Goal: Task Accomplishment & Management: Use online tool/utility

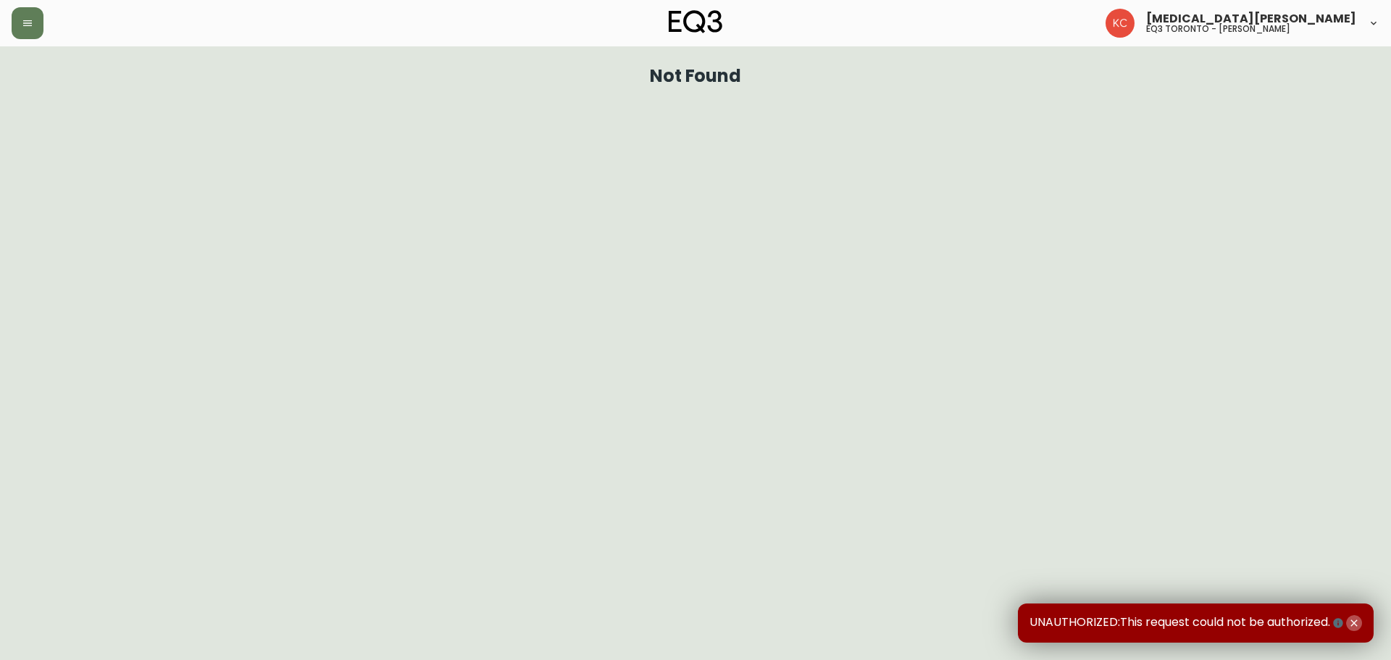
click at [1357, 627] on icon "button" at bounding box center [1354, 623] width 12 height 12
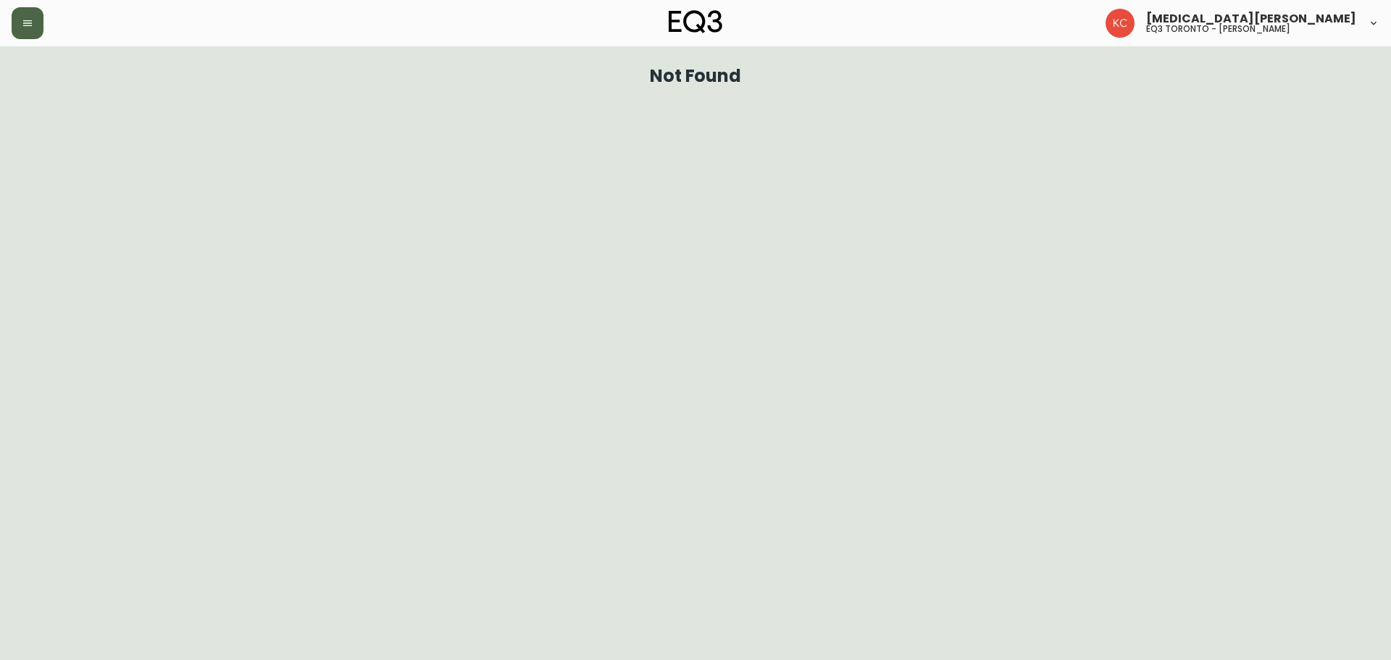
click at [21, 22] on button "button" at bounding box center [28, 23] width 32 height 32
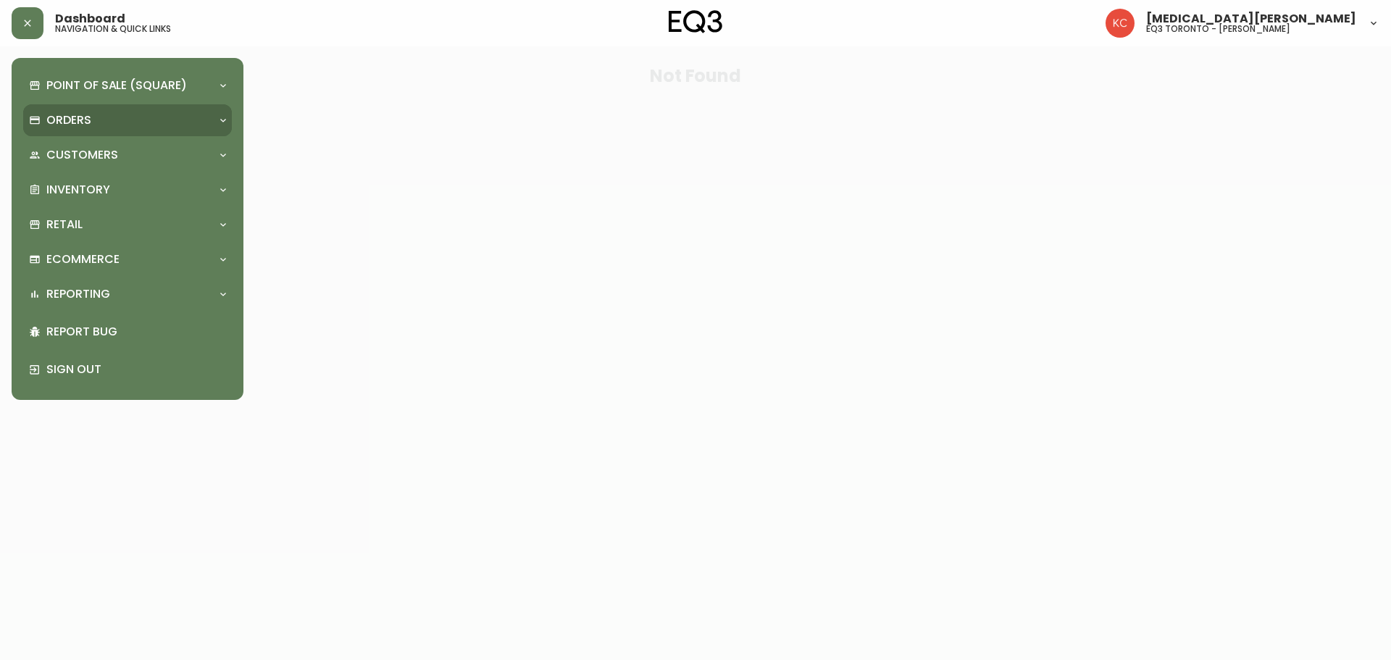
click at [75, 124] on p "Orders" at bounding box center [68, 120] width 45 height 16
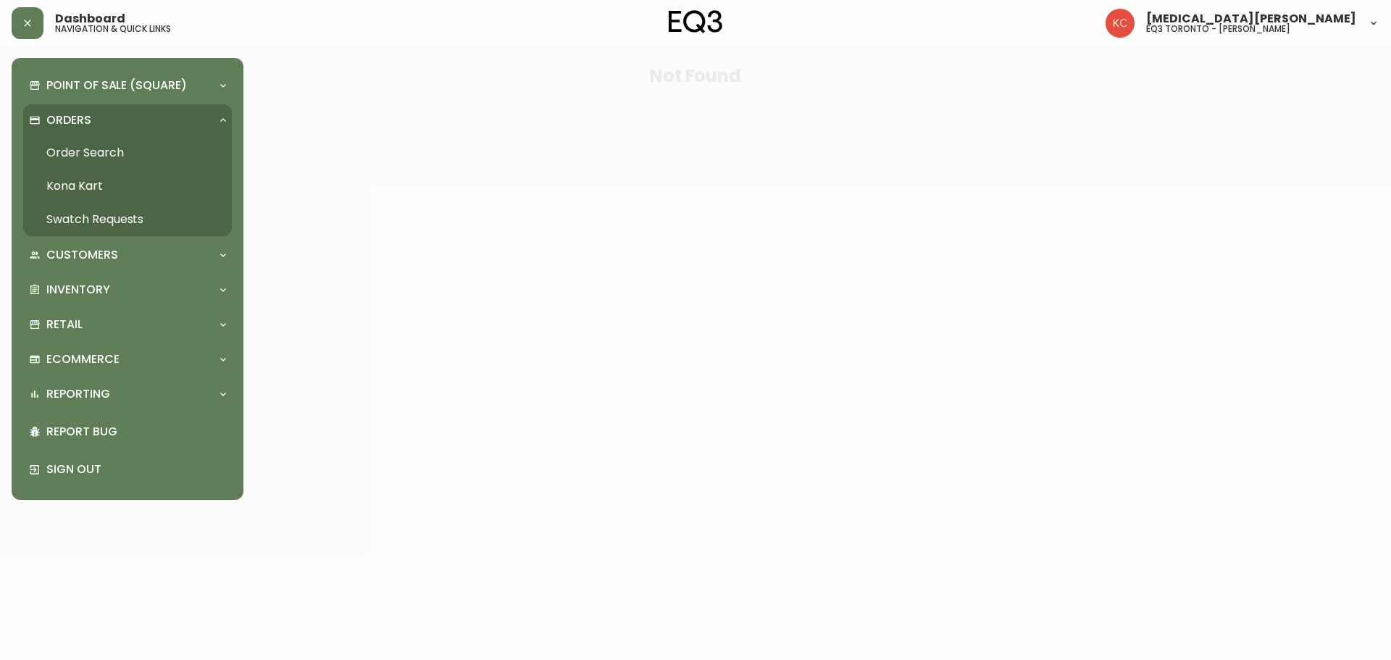
click at [80, 150] on link "Order Search" at bounding box center [127, 152] width 209 height 33
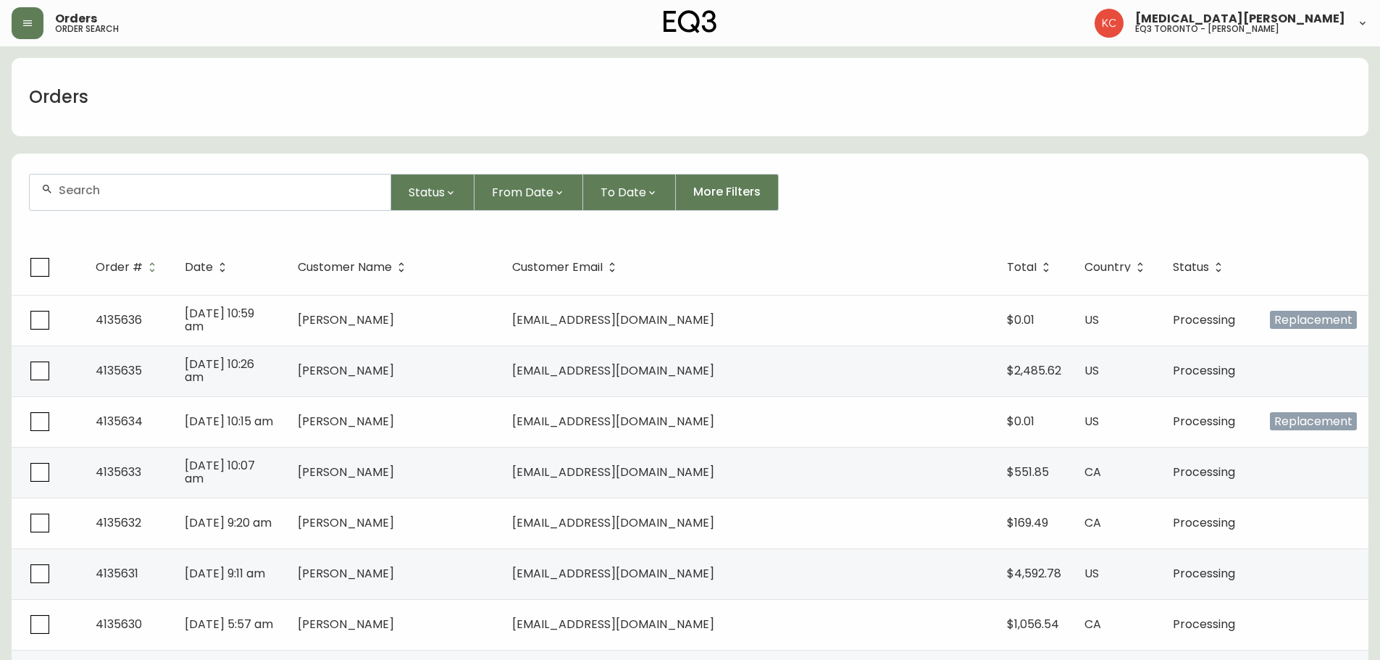
click at [253, 182] on div at bounding box center [210, 193] width 361 height 36
click at [266, 199] on div at bounding box center [210, 193] width 361 height 36
type input "26678"
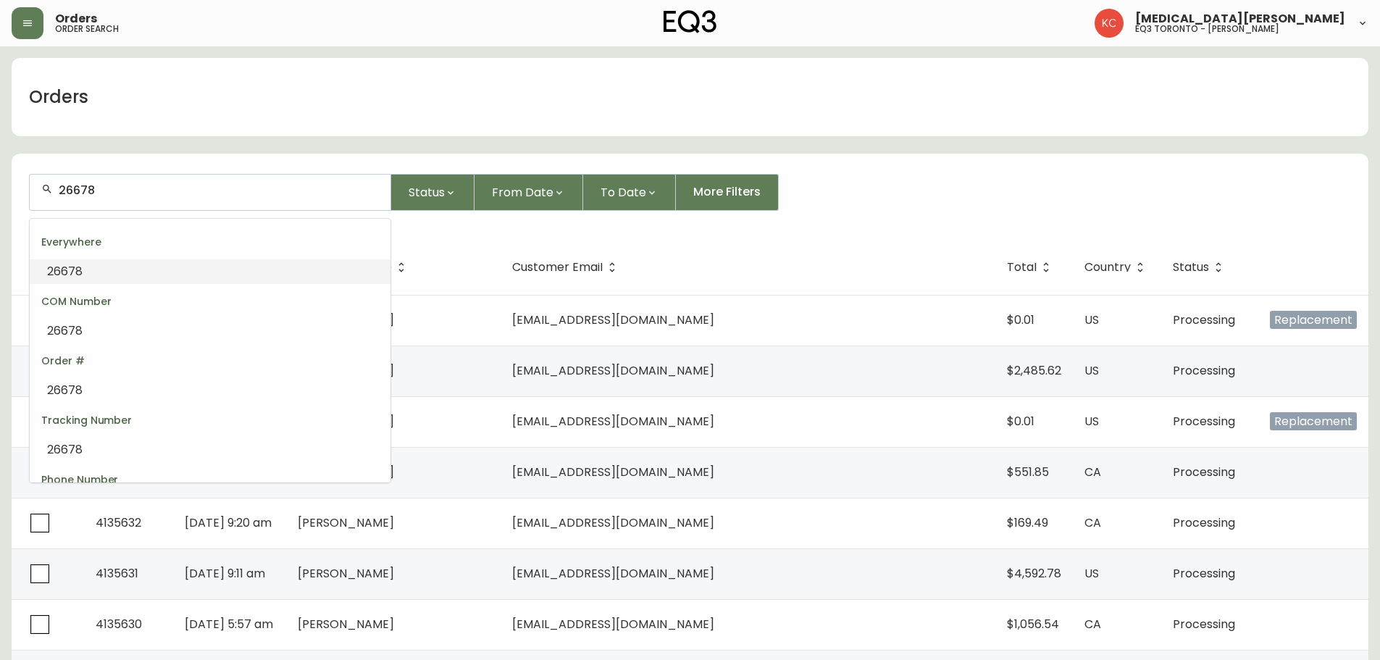
click at [107, 266] on li "26678" at bounding box center [210, 271] width 361 height 25
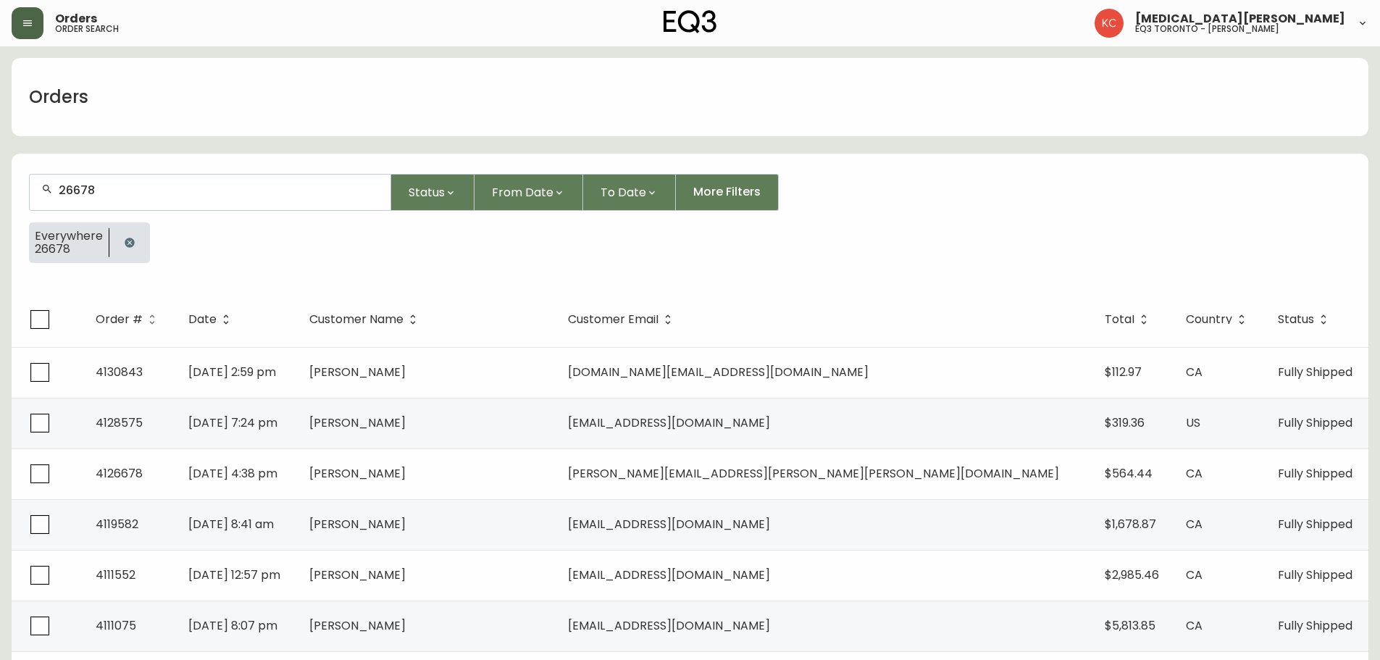
click at [30, 17] on icon "button" at bounding box center [28, 23] width 12 height 12
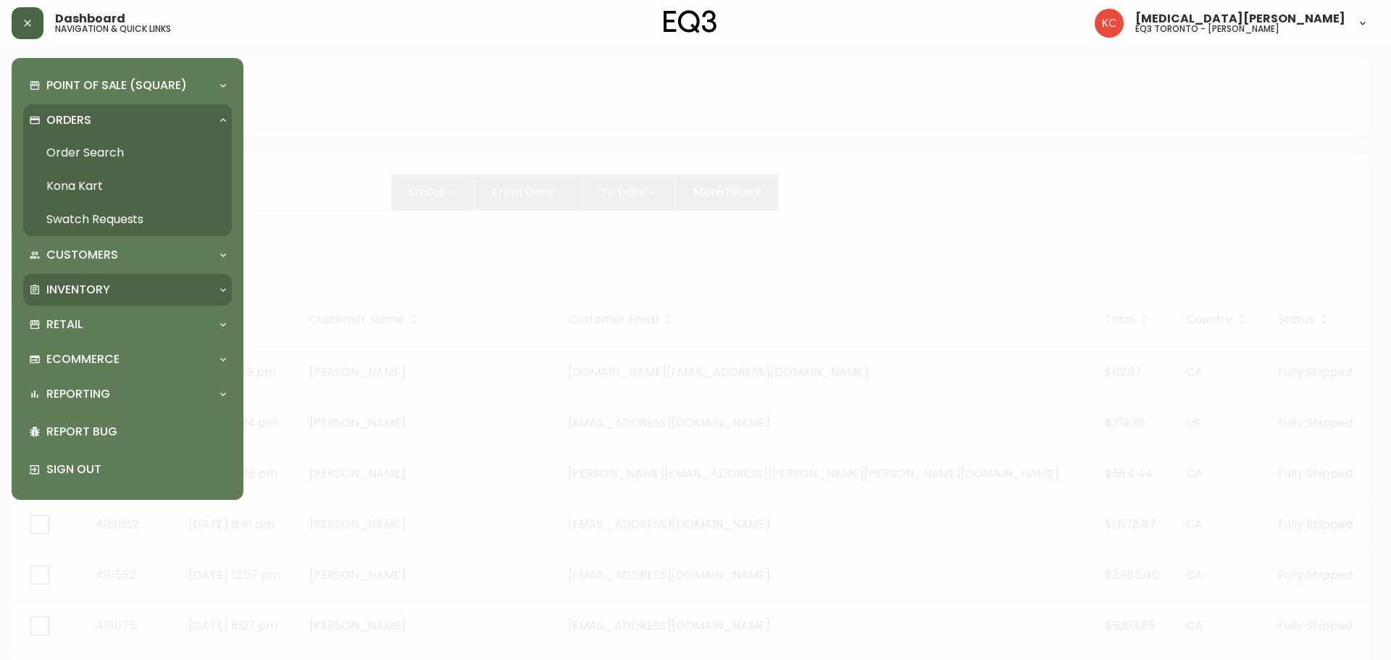
click at [114, 292] on div "Inventory" at bounding box center [120, 290] width 183 height 16
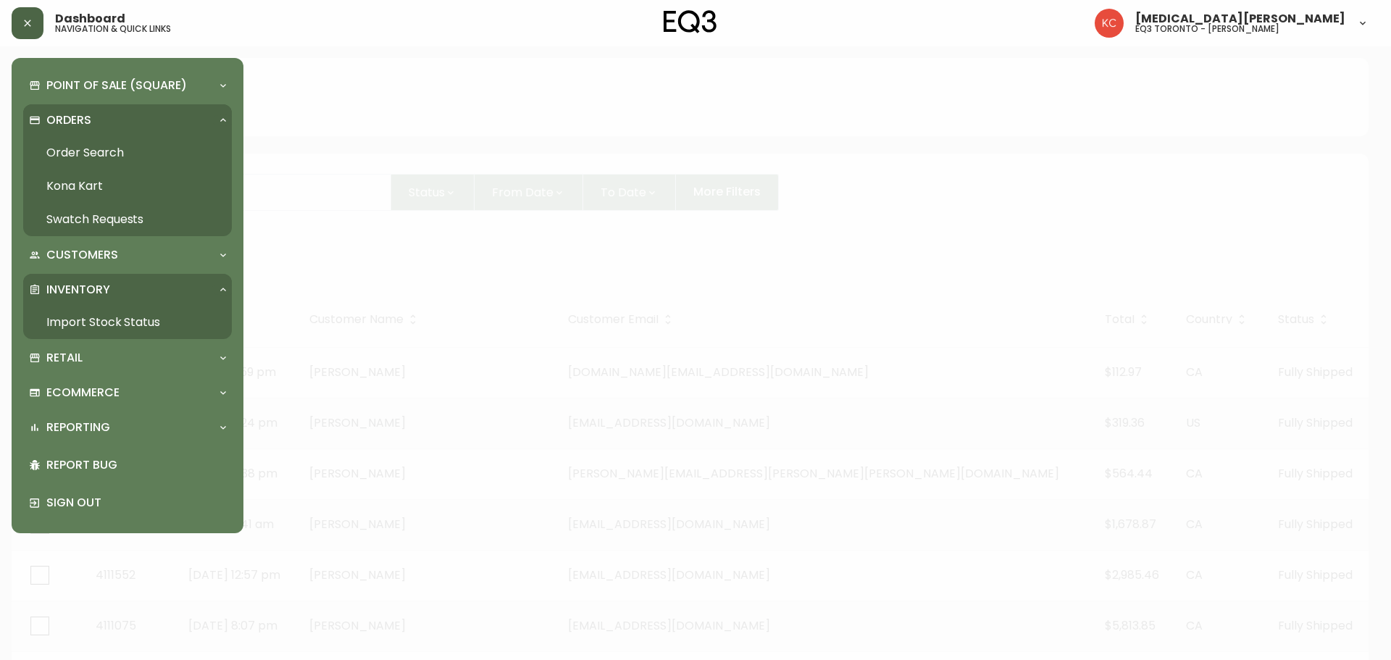
click at [106, 316] on link "Import Stock Status" at bounding box center [127, 322] width 209 height 33
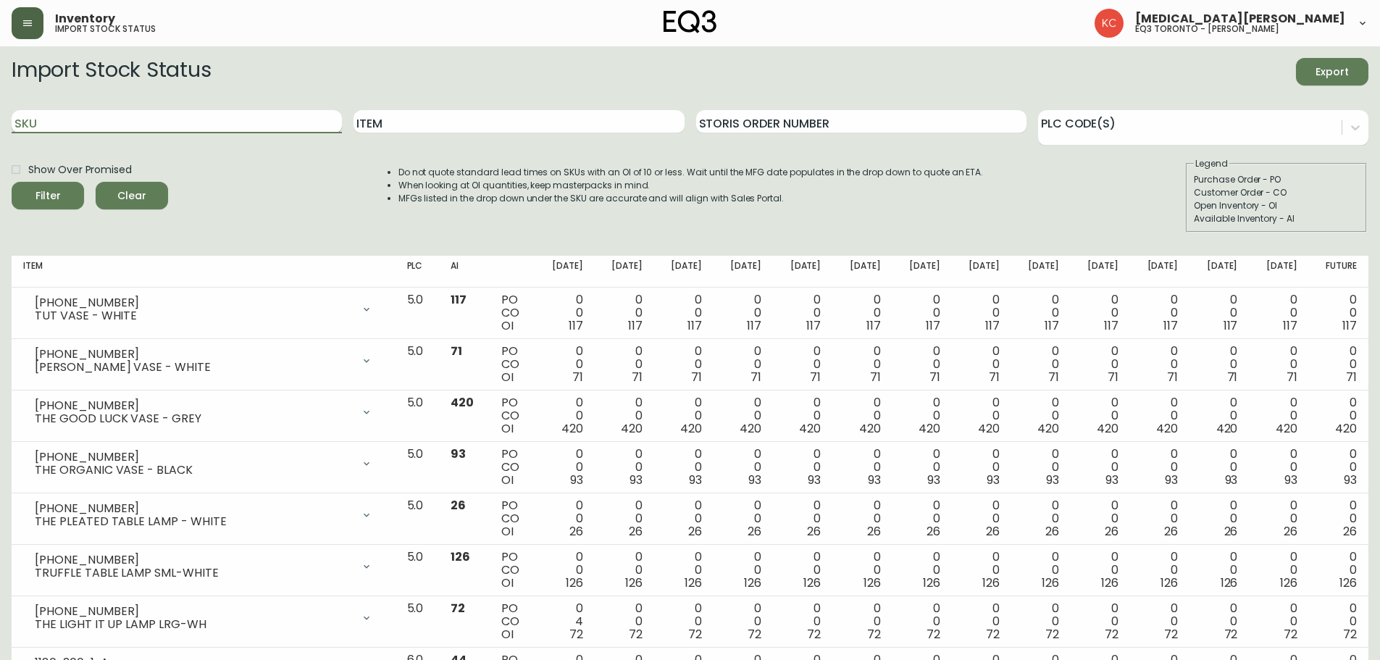
click at [215, 122] on input "SKU" at bounding box center [177, 121] width 330 height 23
paste input "[PHONE_NUMBER]"
type input "[PHONE_NUMBER]"
click at [12, 182] on button "Filter" at bounding box center [48, 196] width 72 height 28
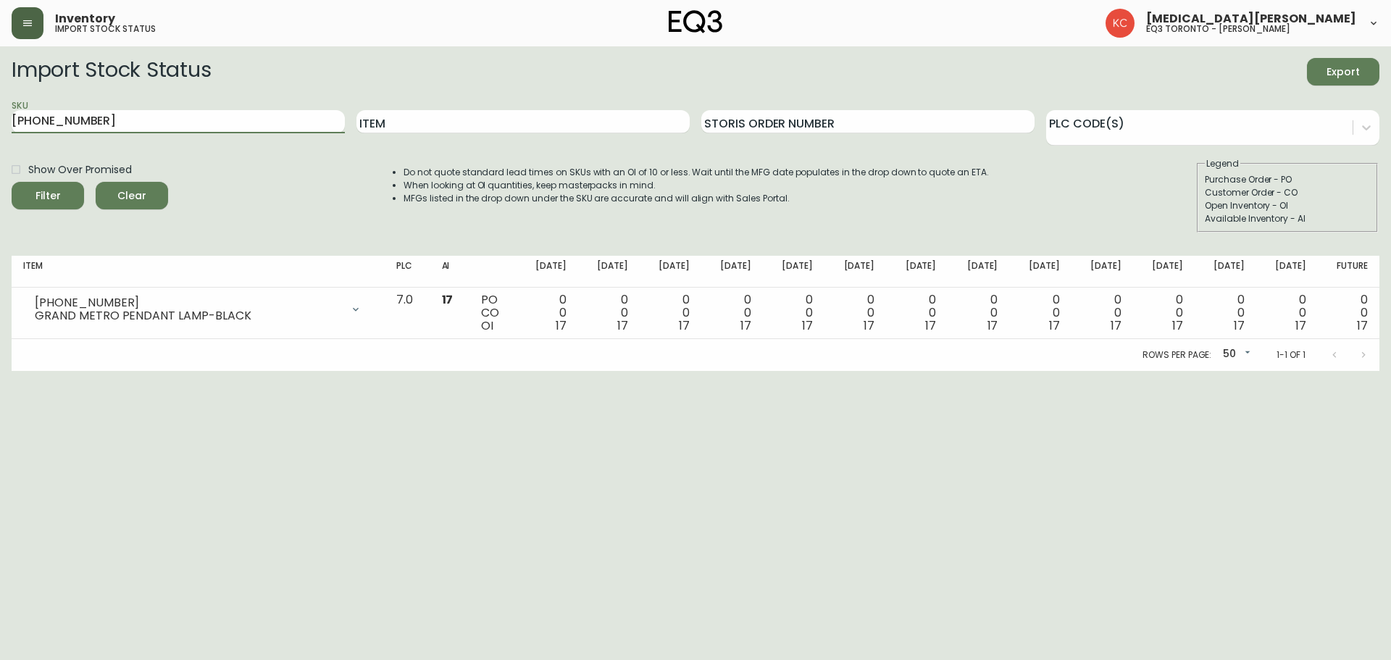
click at [493, 371] on html "Inventory import stock status [MEDICAL_DATA][PERSON_NAME] eq3 toronto - [PERSON…" at bounding box center [695, 185] width 1391 height 371
click at [642, 371] on html "Inventory import stock status [MEDICAL_DATA][PERSON_NAME] eq3 toronto - [PERSON…" at bounding box center [695, 185] width 1391 height 371
click at [670, 371] on html "Inventory import stock status [MEDICAL_DATA][PERSON_NAME] eq3 toronto - [PERSON…" at bounding box center [695, 185] width 1391 height 371
click at [1287, 371] on html "Inventory import stock status [MEDICAL_DATA][PERSON_NAME] eq3 toronto - [PERSON…" at bounding box center [695, 185] width 1391 height 371
click at [789, 371] on html "Inventory import stock status [MEDICAL_DATA][PERSON_NAME] eq3 toronto - [PERSON…" at bounding box center [695, 185] width 1391 height 371
